Goal: Transaction & Acquisition: Obtain resource

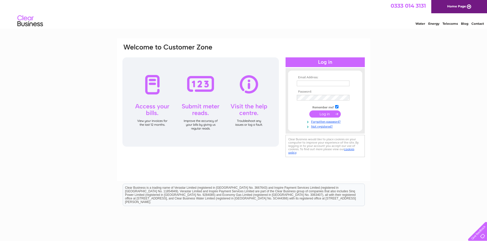
click at [315, 85] on input "text" at bounding box center [323, 84] width 53 height 6
type input "jsarnott@gmail.com"
click at [336, 113] on input "submit" at bounding box center [324, 114] width 31 height 7
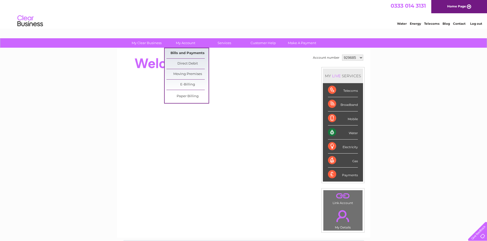
click at [187, 52] on link "Bills and Payments" at bounding box center [187, 53] width 42 height 10
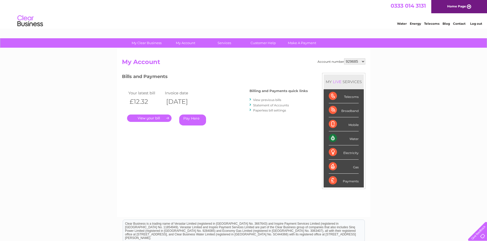
click at [160, 117] on link "." at bounding box center [149, 118] width 44 height 7
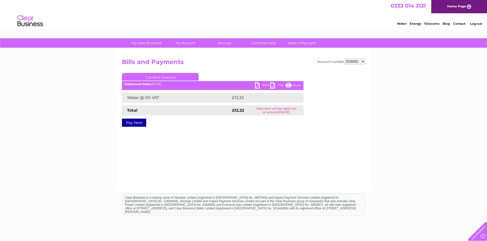
click at [256, 85] on link "PDF" at bounding box center [262, 86] width 15 height 7
click at [362, 61] on select "929685 1062300" at bounding box center [354, 62] width 21 height 6
select select "1062300"
click at [344, 59] on select "929685 1062300" at bounding box center [354, 62] width 21 height 6
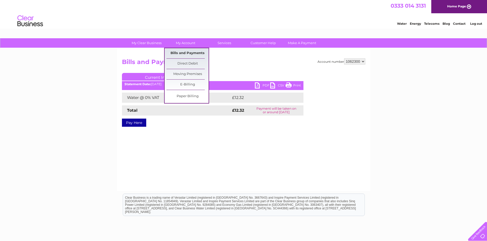
click at [190, 52] on link "Bills and Payments" at bounding box center [187, 53] width 42 height 10
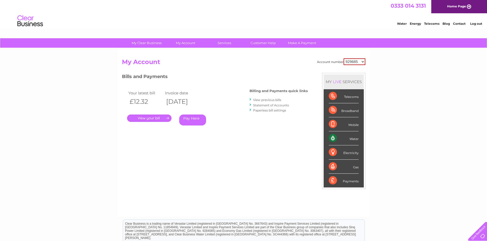
click at [364, 61] on select "929685 1062300" at bounding box center [354, 62] width 22 height 7
select select "1062300"
click at [343, 59] on select "929685 1062300" at bounding box center [354, 62] width 22 height 7
click at [379, 72] on div "My Clear Business Login Details My Details My Preferences Link Account My Accou…" at bounding box center [243, 171] width 487 height 266
click at [162, 118] on link "." at bounding box center [149, 118] width 44 height 7
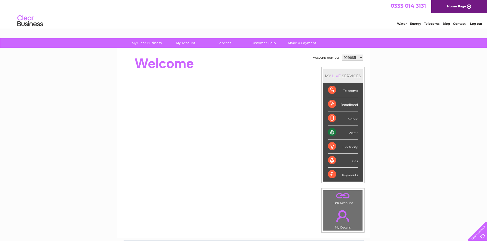
click at [477, 23] on link "Log out" at bounding box center [476, 24] width 12 height 4
